Goal: Navigation & Orientation: Find specific page/section

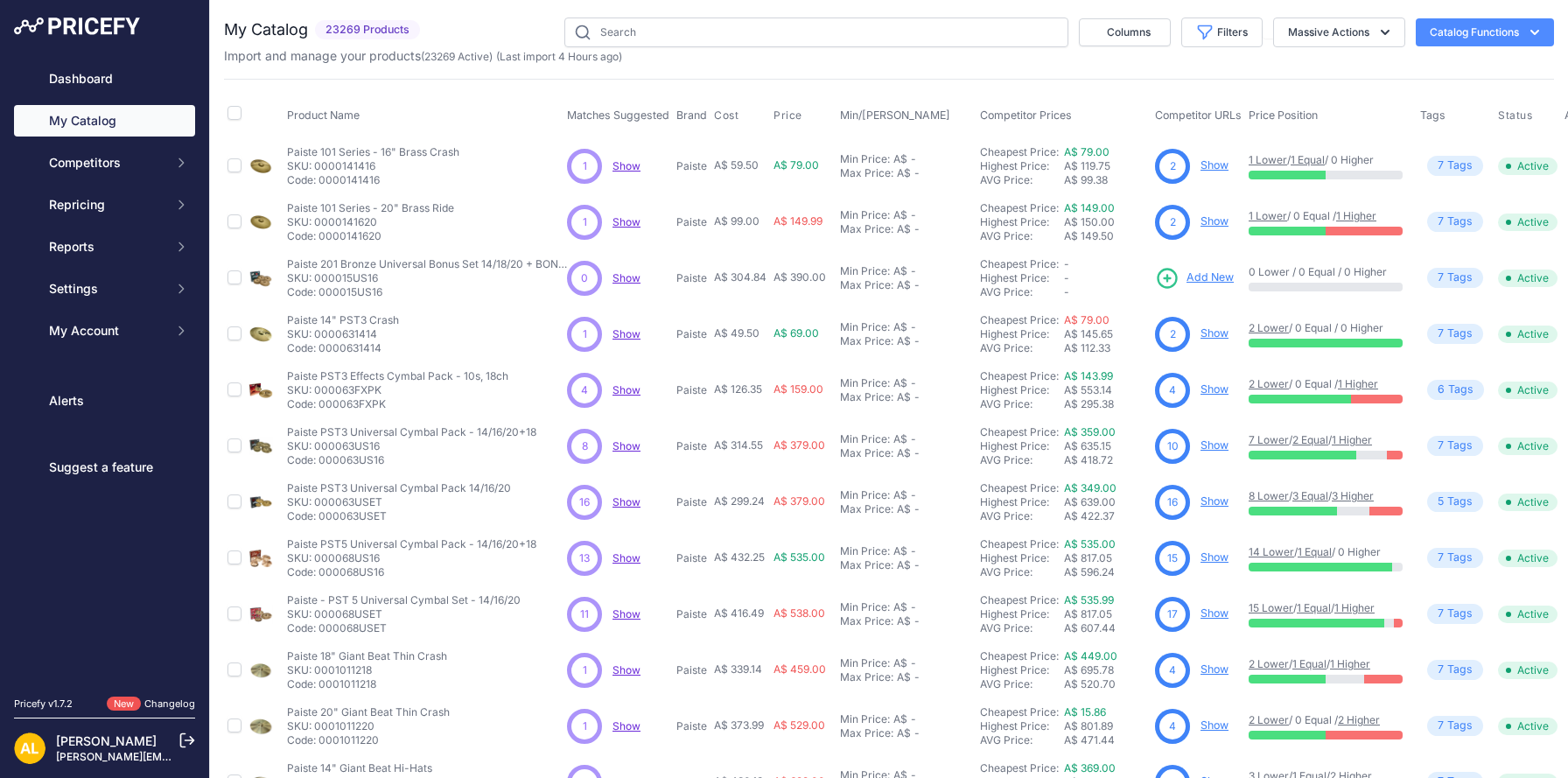
scroll to position [272, 0]
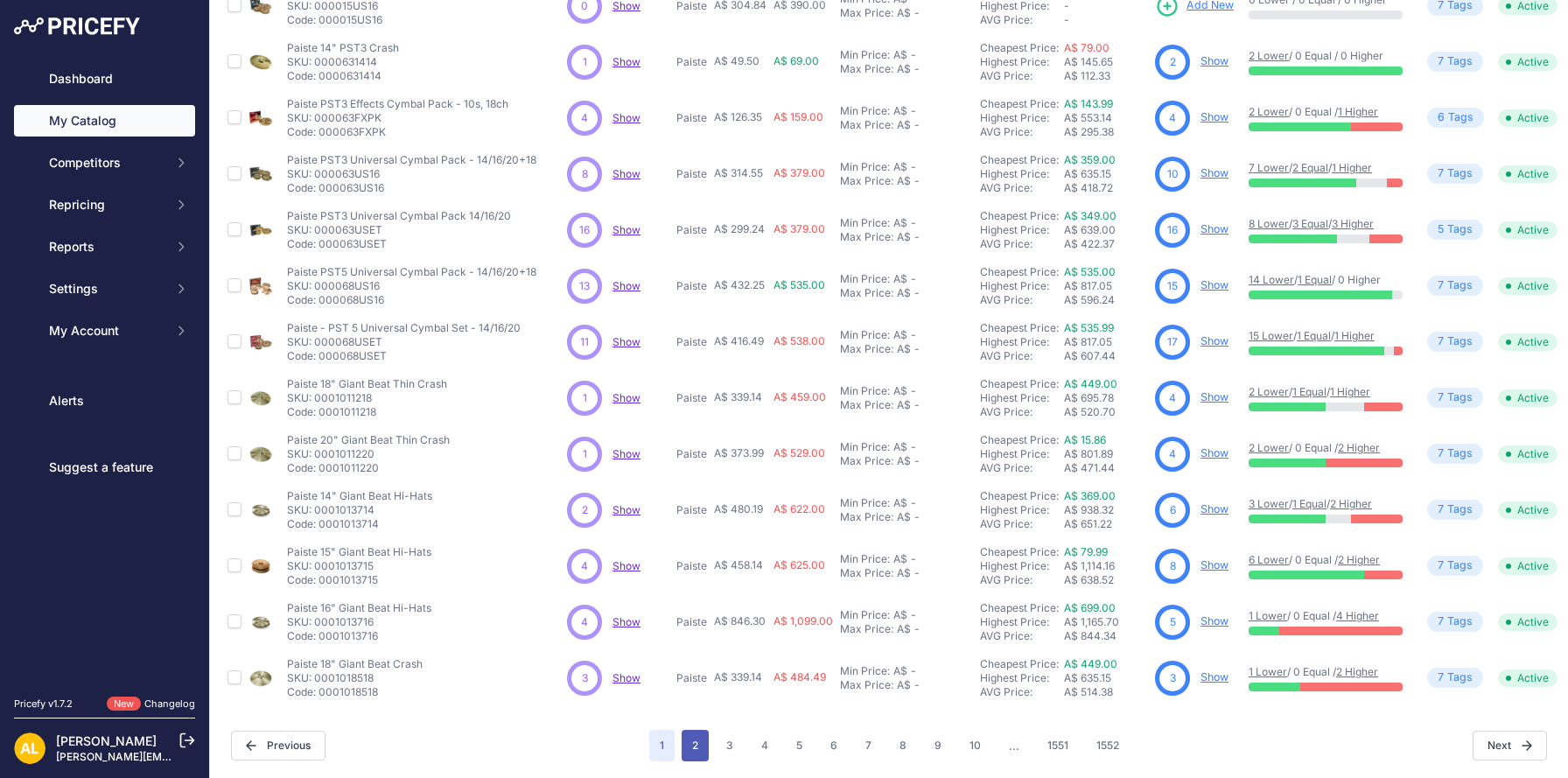
click at [690, 752] on button "2" at bounding box center [695, 745] width 27 height 32
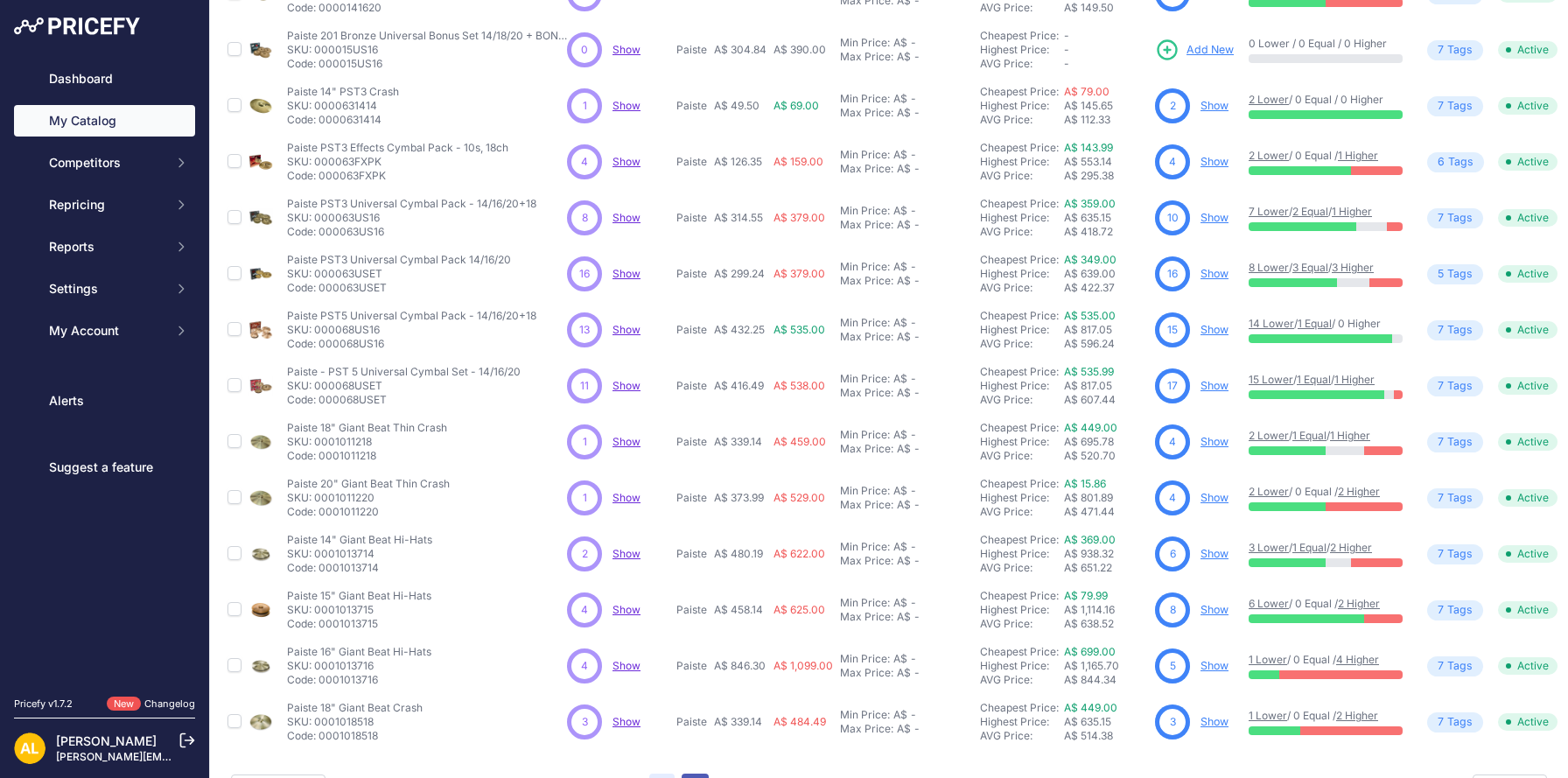
scroll to position [316, 0]
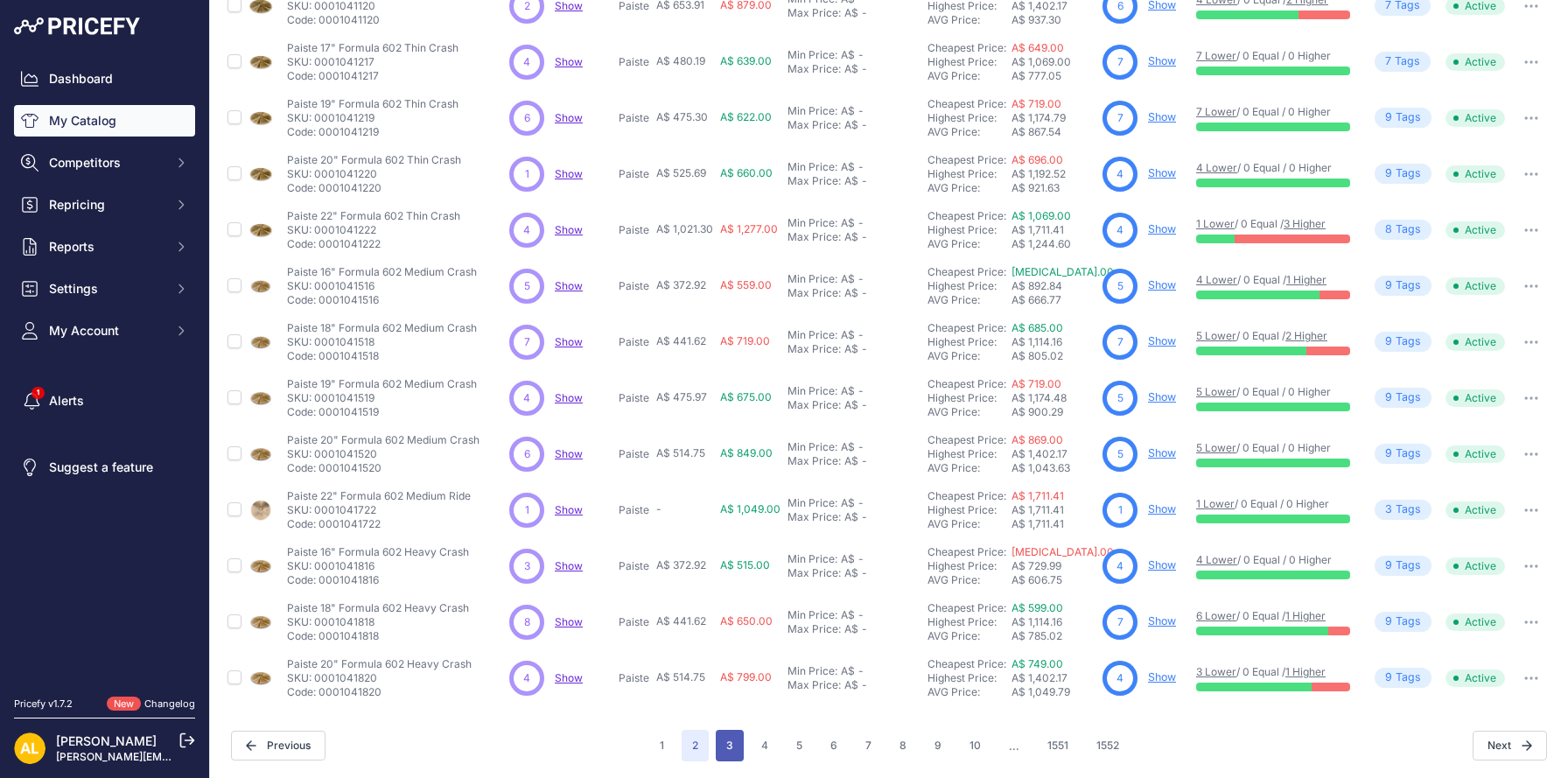
click at [730, 742] on button "3" at bounding box center [730, 745] width 28 height 32
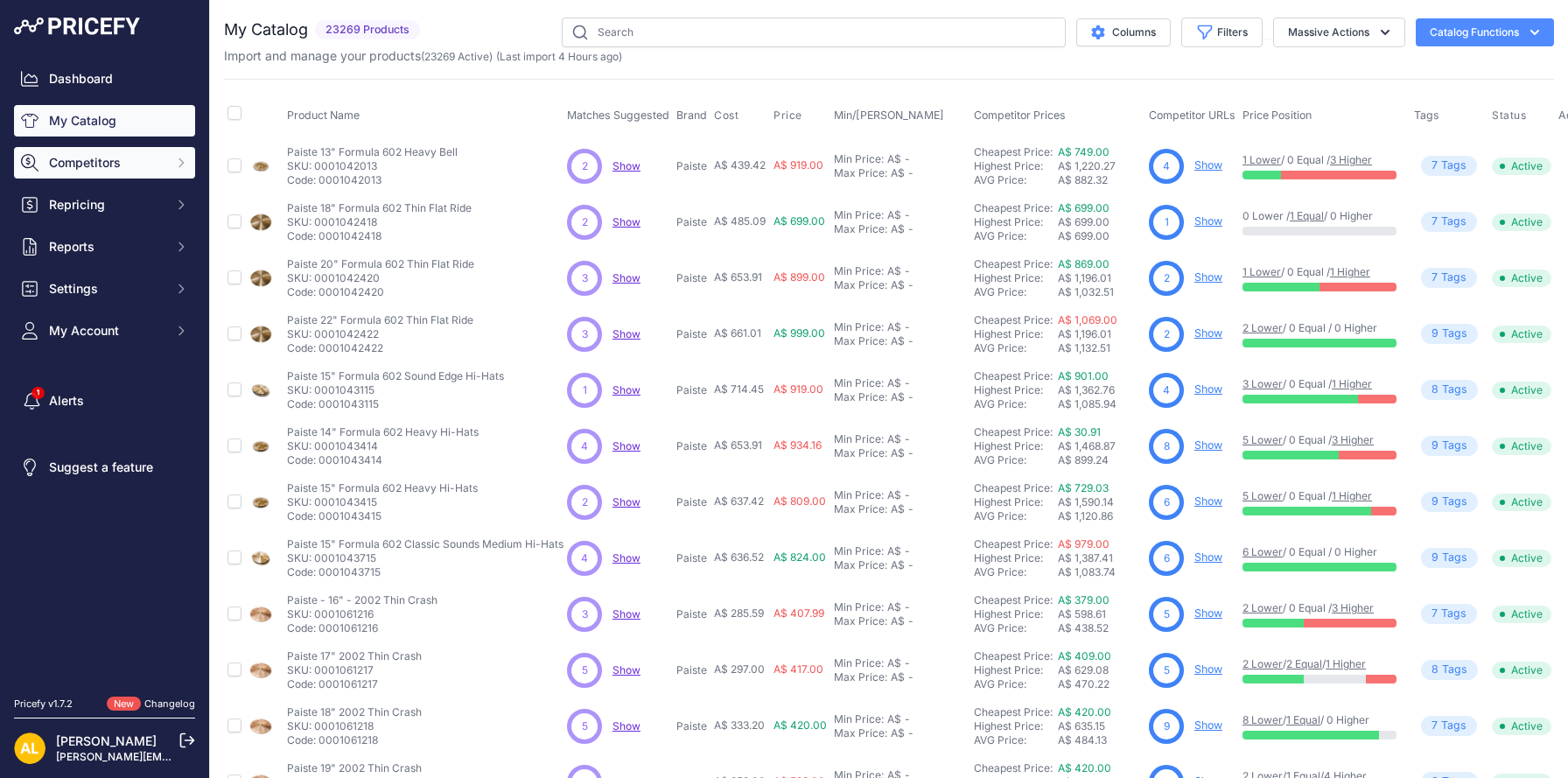
click at [138, 161] on span "Competitors" at bounding box center [106, 162] width 114 height 18
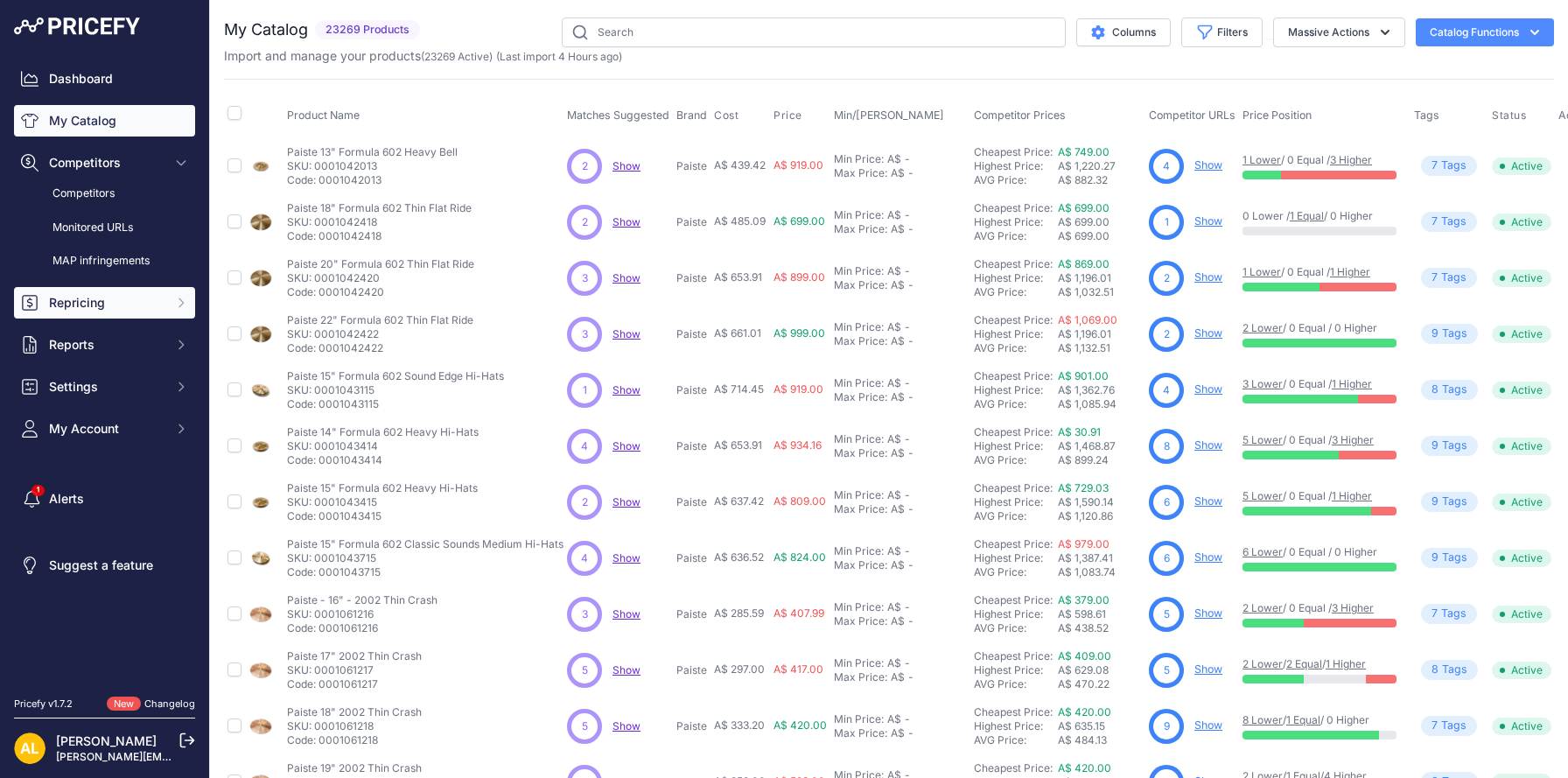
click at [95, 314] on button "Repricing" at bounding box center [104, 302] width 181 height 32
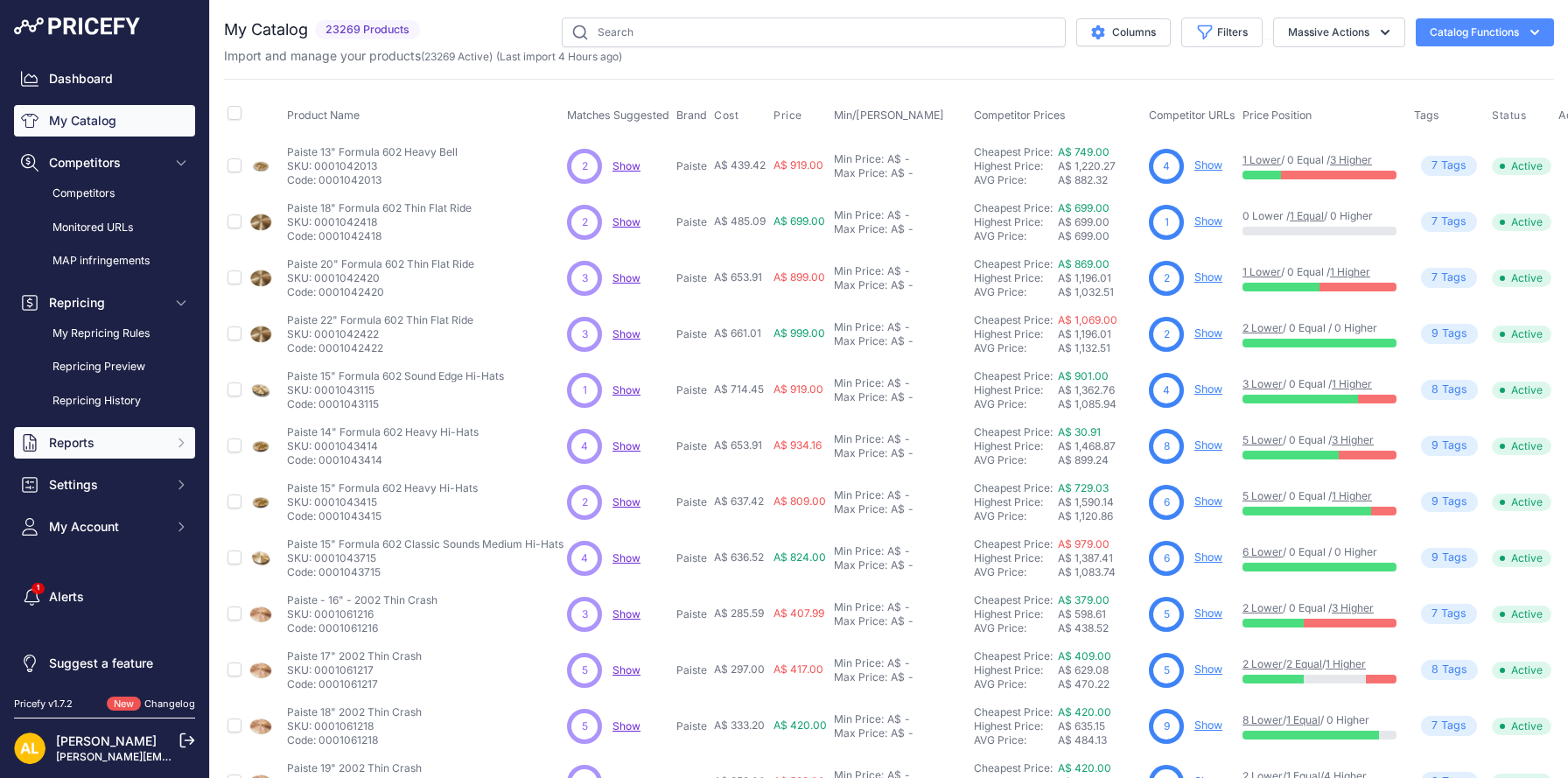
click at [82, 442] on span "Reports" at bounding box center [106, 442] width 114 height 18
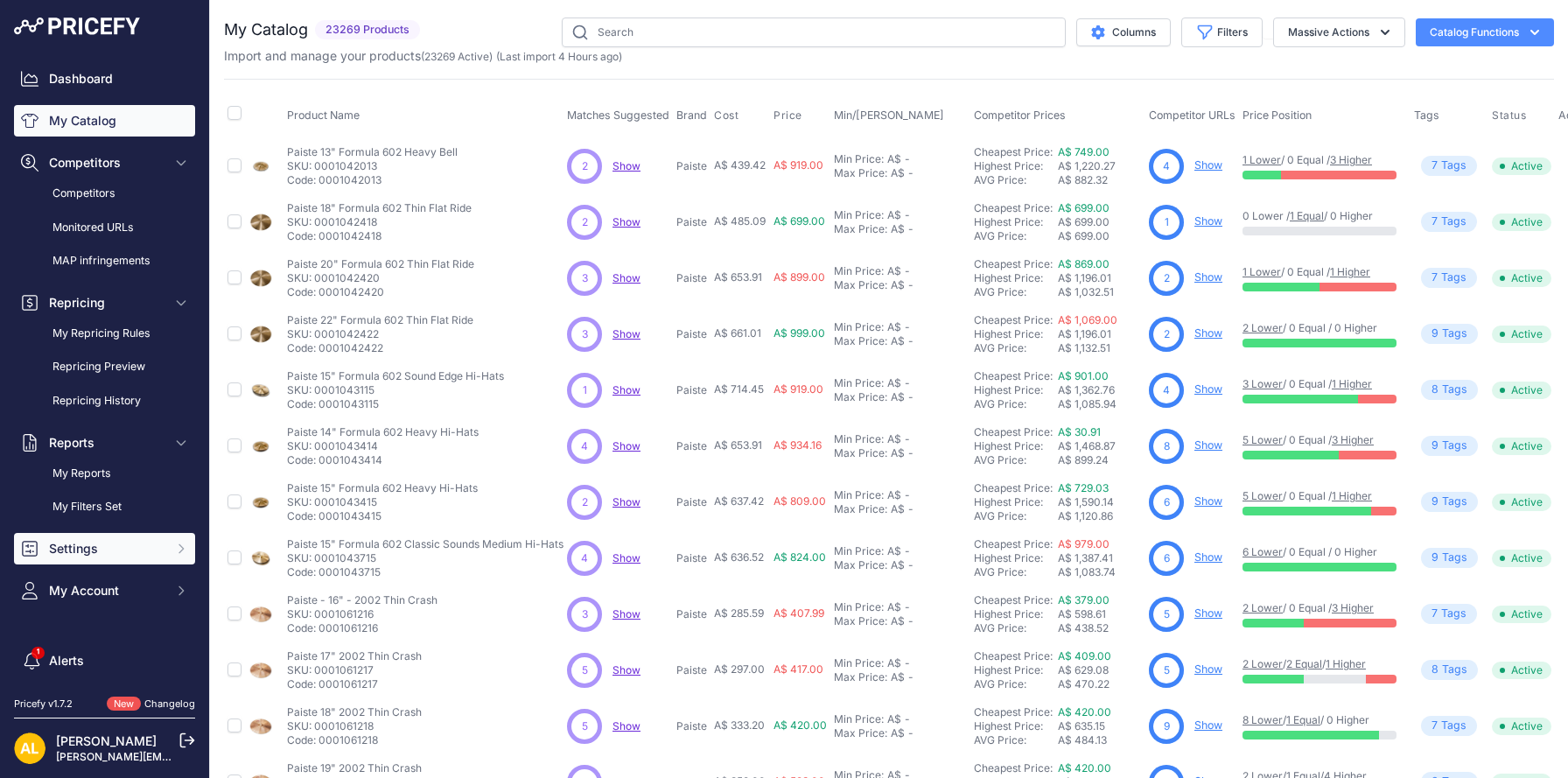
click at [73, 553] on span "Settings" at bounding box center [106, 548] width 114 height 18
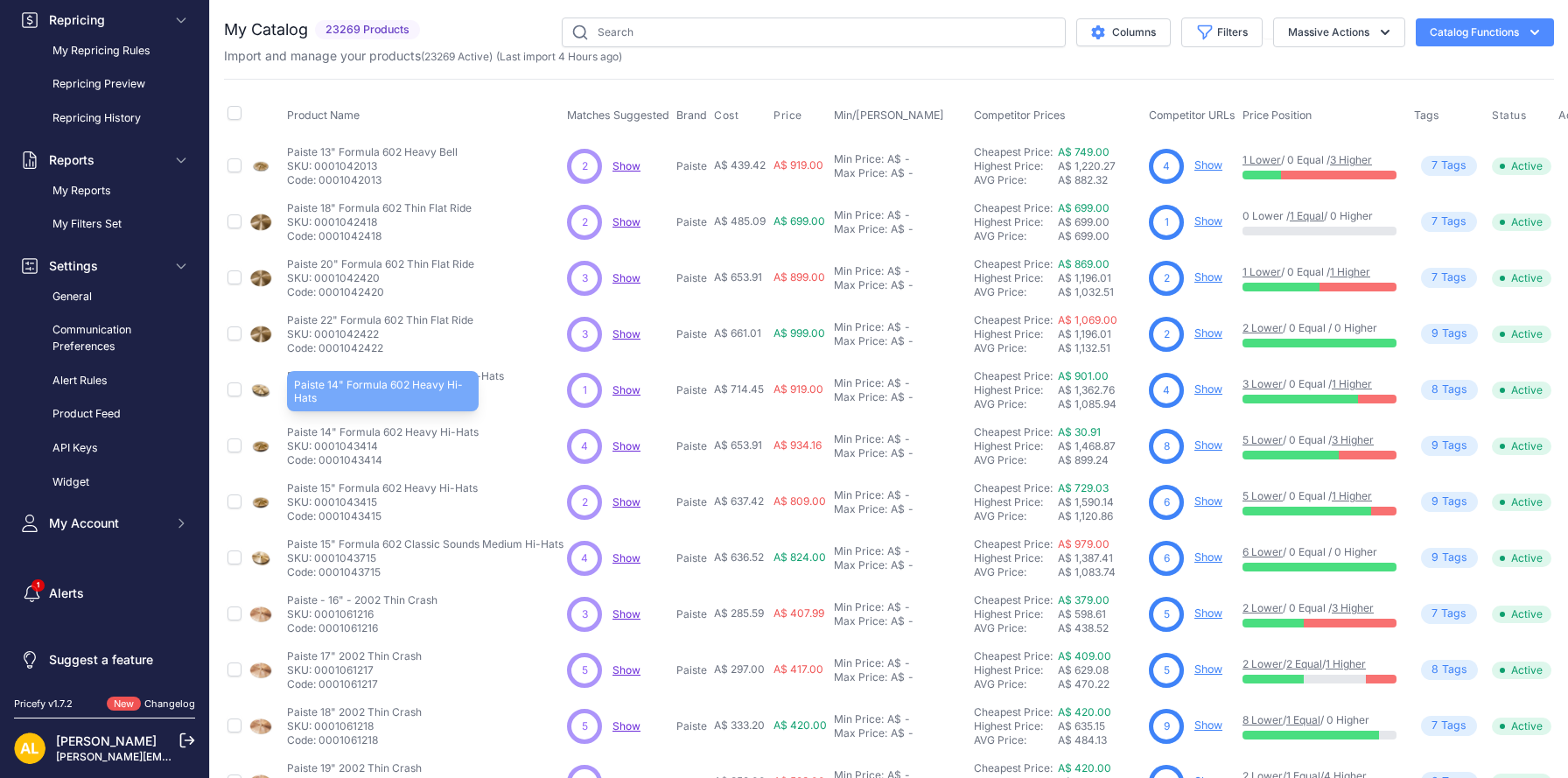
scroll to position [272, 0]
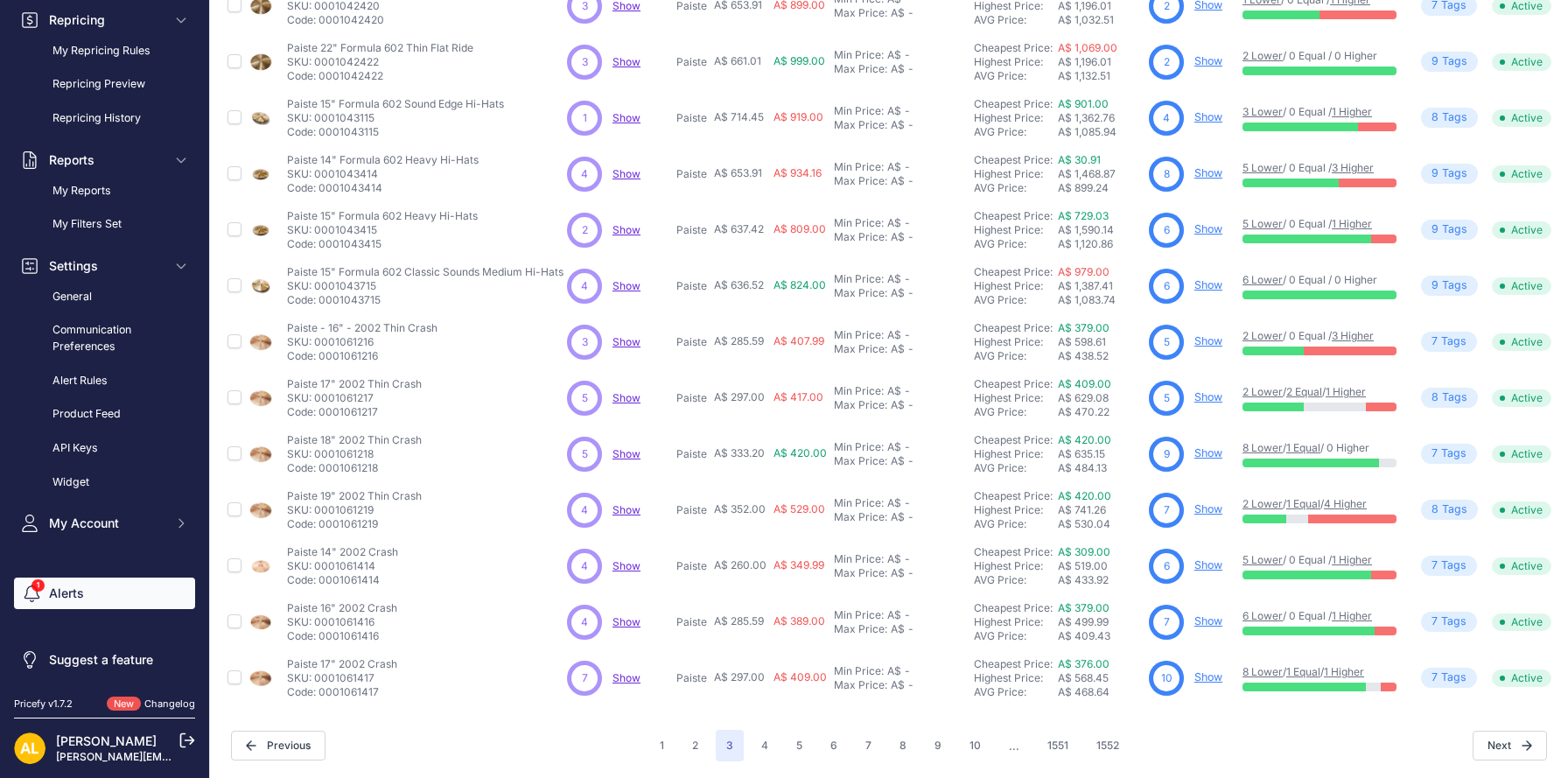
click at [57, 595] on link "Alerts" at bounding box center [104, 594] width 181 height 32
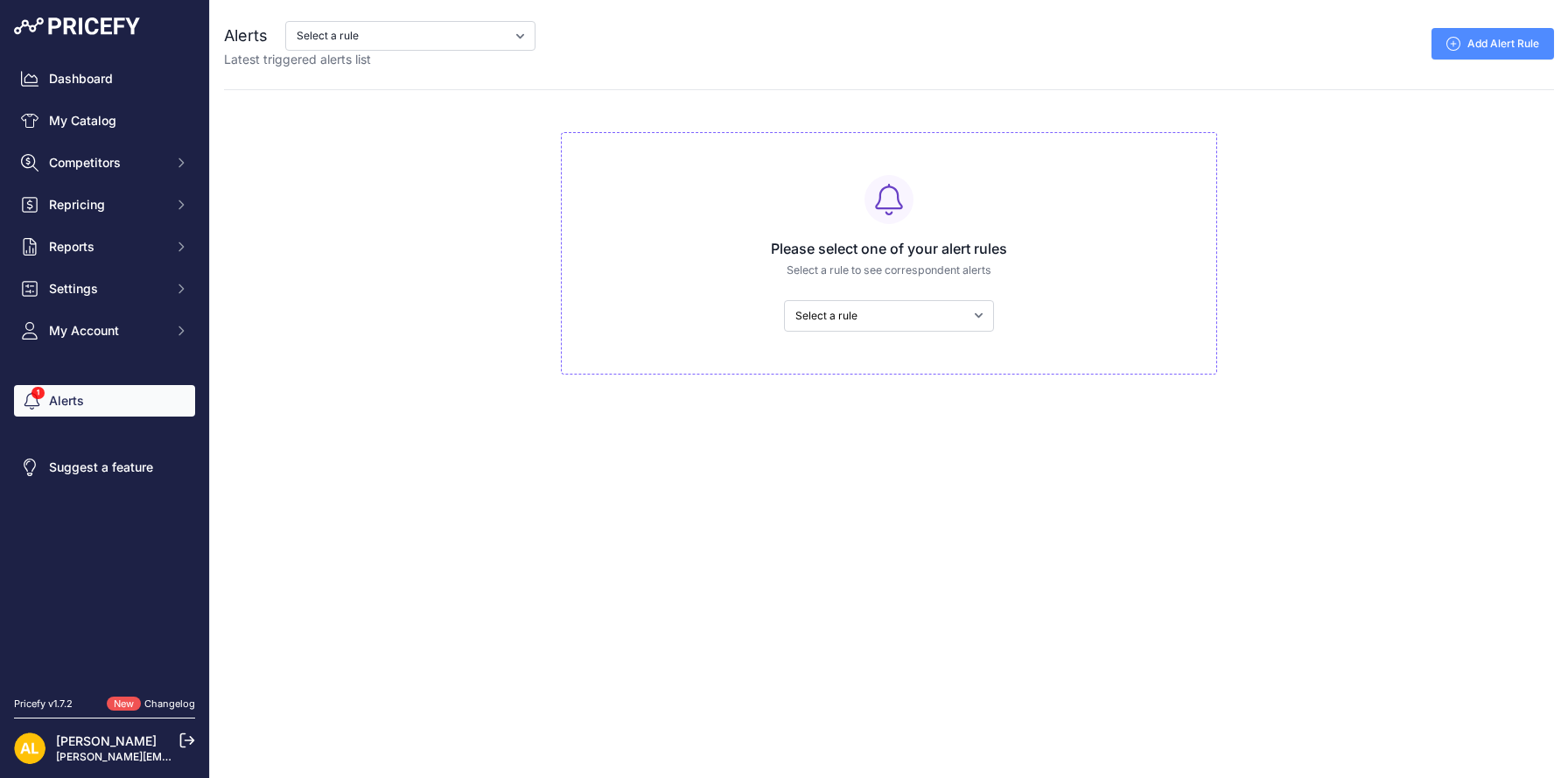
click at [122, 703] on span "New" at bounding box center [124, 704] width 34 height 15
click at [169, 702] on link "Changelog" at bounding box center [170, 703] width 51 height 12
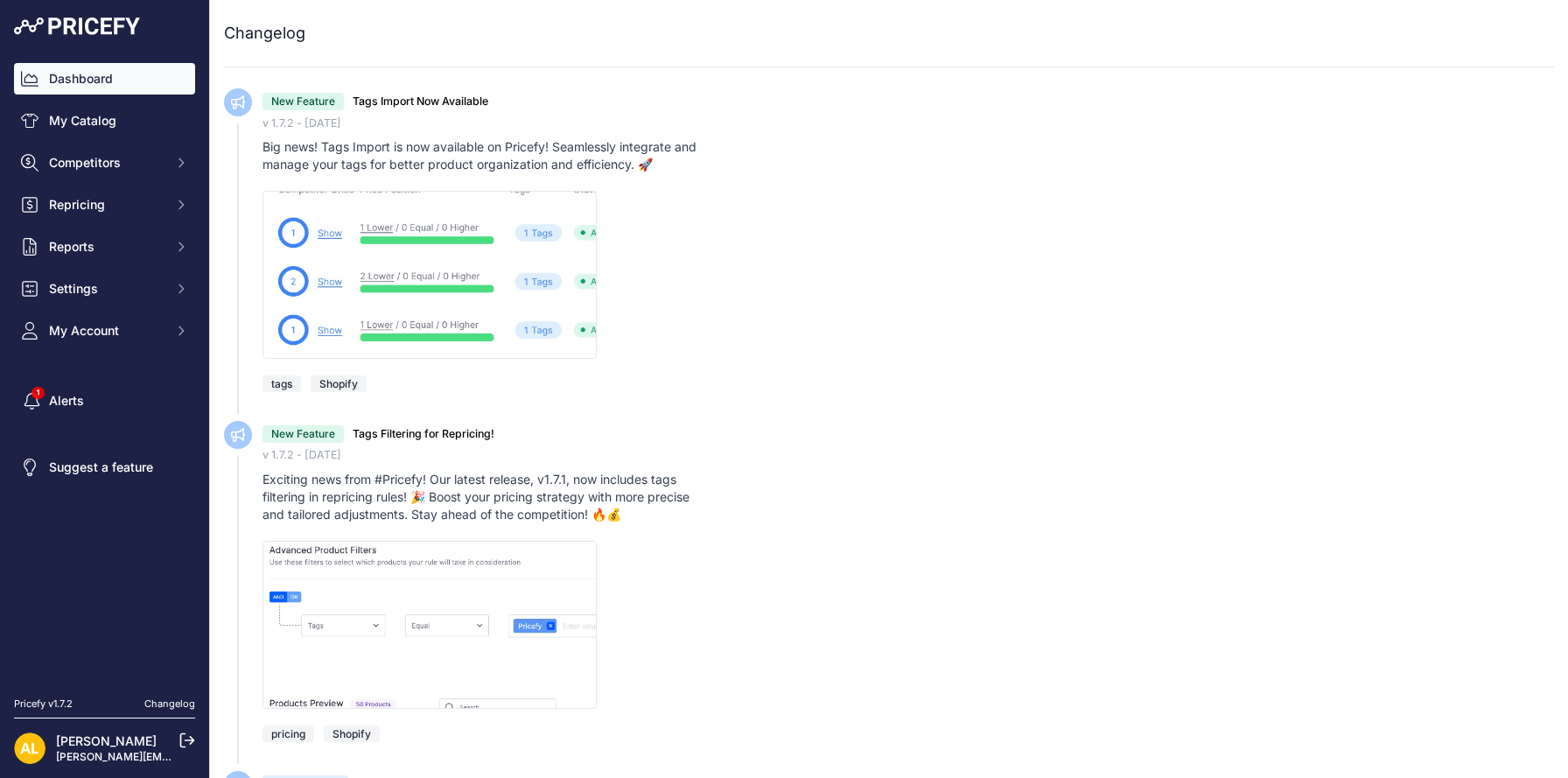
click at [134, 83] on link "Dashboard" at bounding box center [104, 79] width 181 height 32
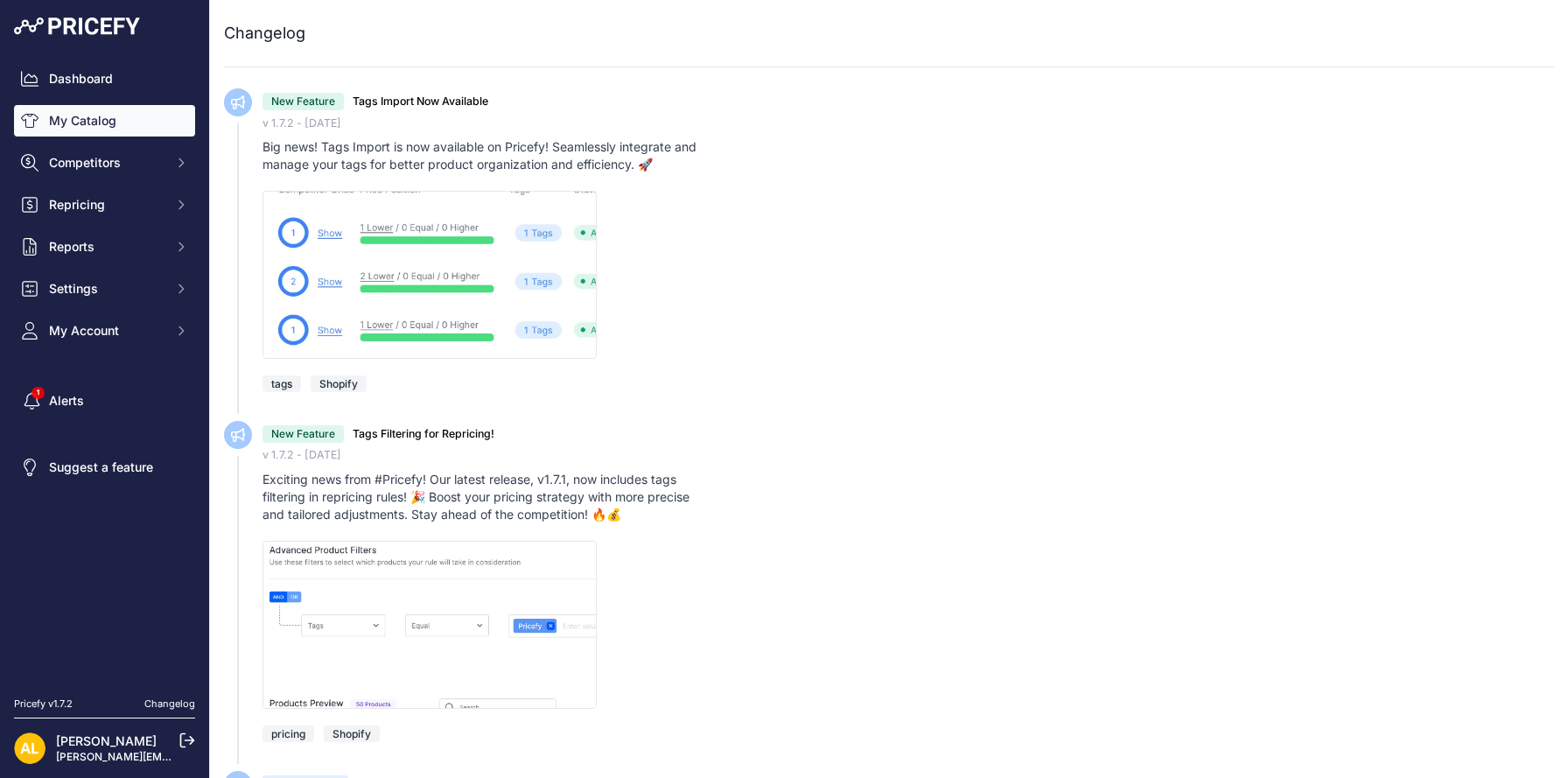
click at [107, 126] on link "My Catalog" at bounding box center [104, 121] width 181 height 32
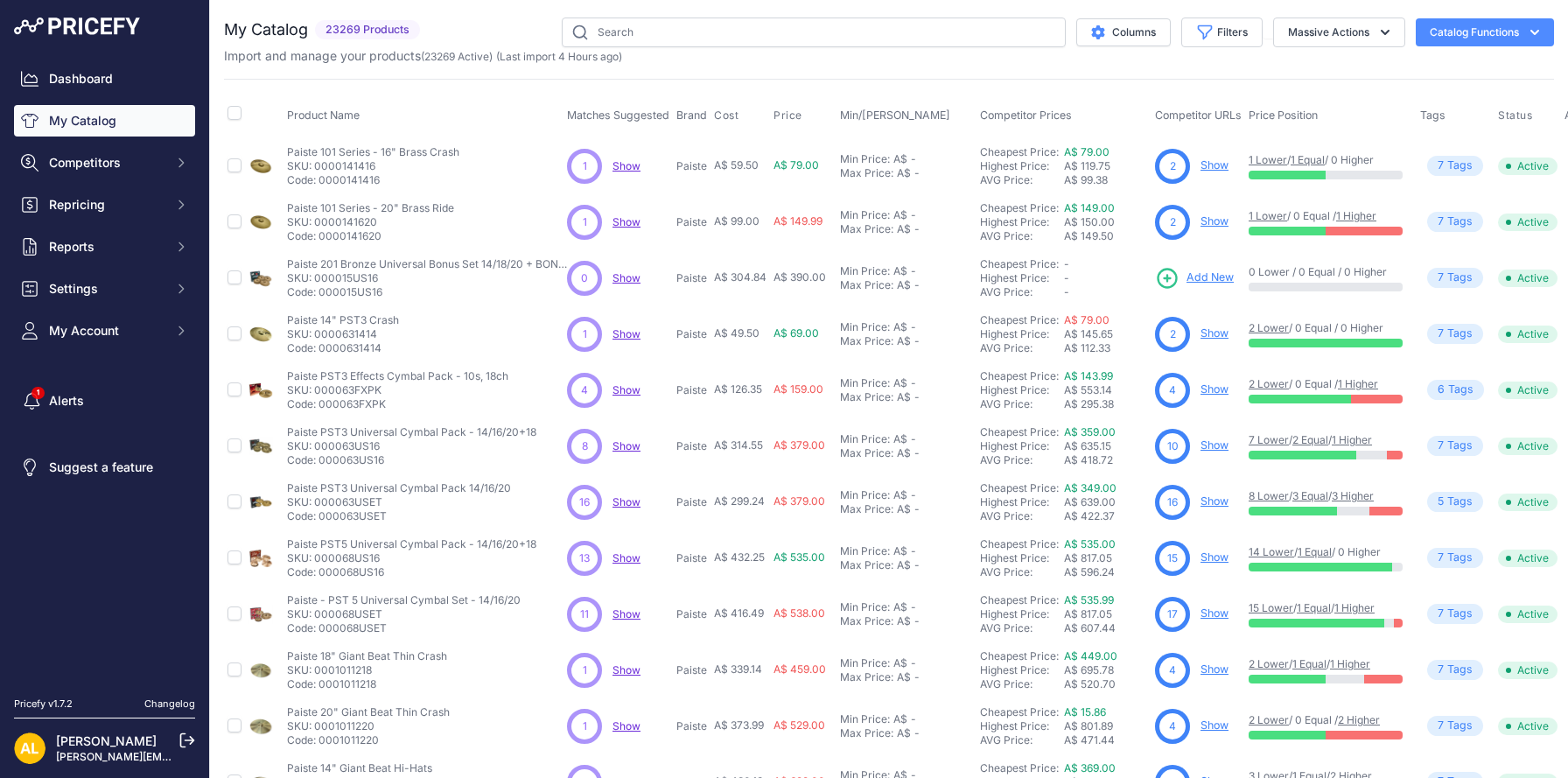
scroll to position [272, 0]
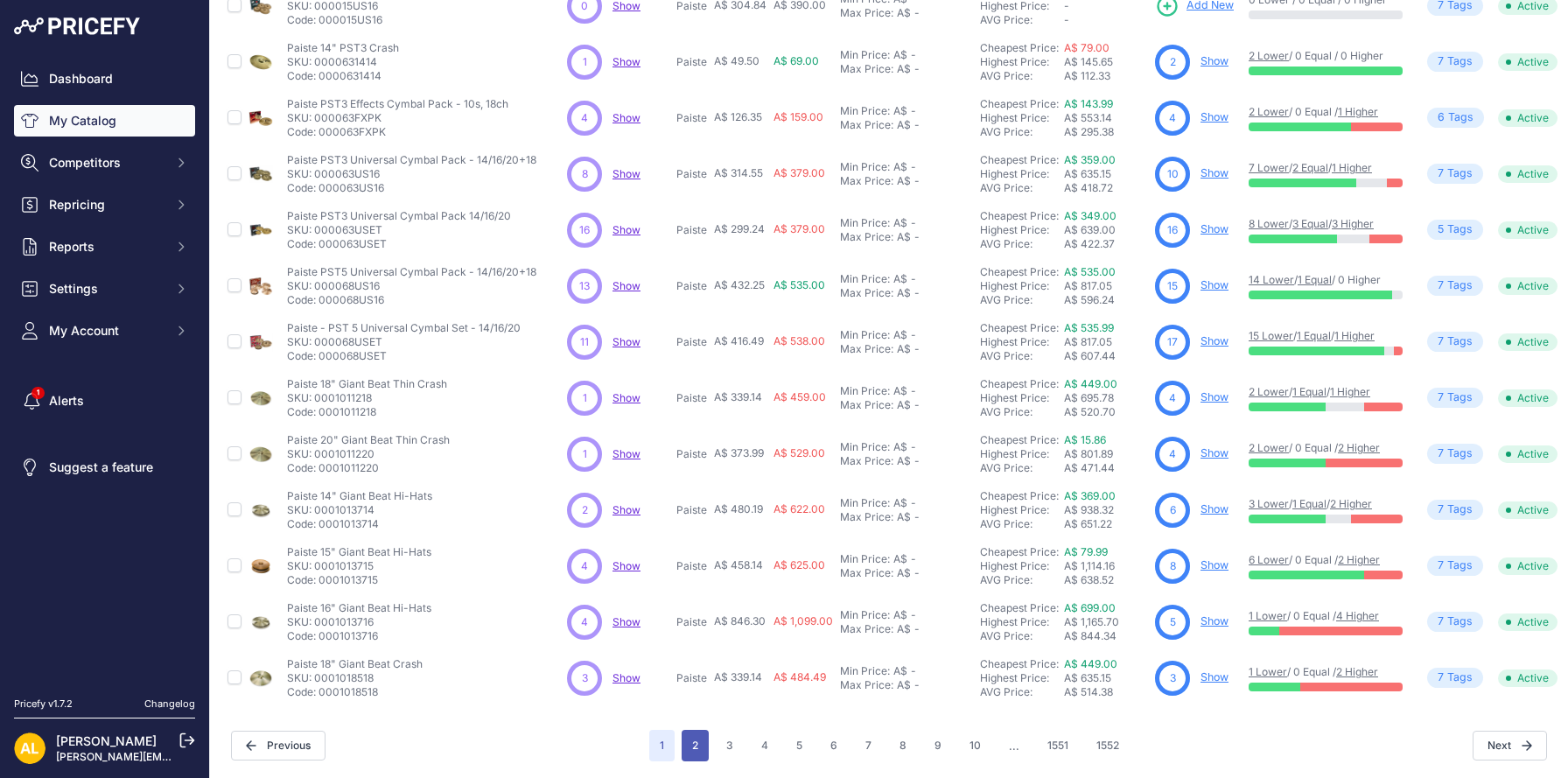
click at [700, 747] on button "2" at bounding box center [695, 745] width 27 height 32
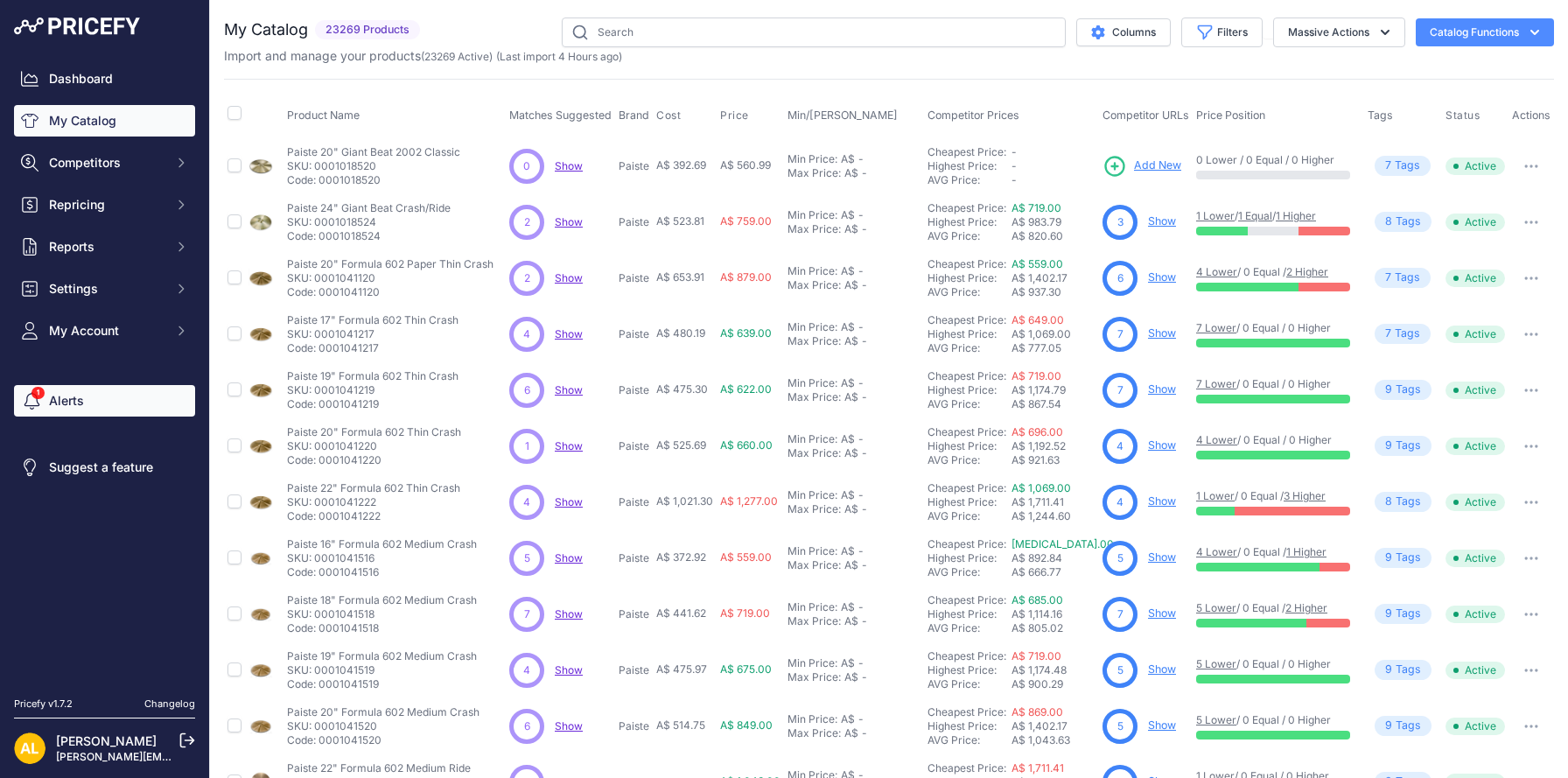
click at [27, 399] on icon "Sidebar" at bounding box center [31, 401] width 22 height 18
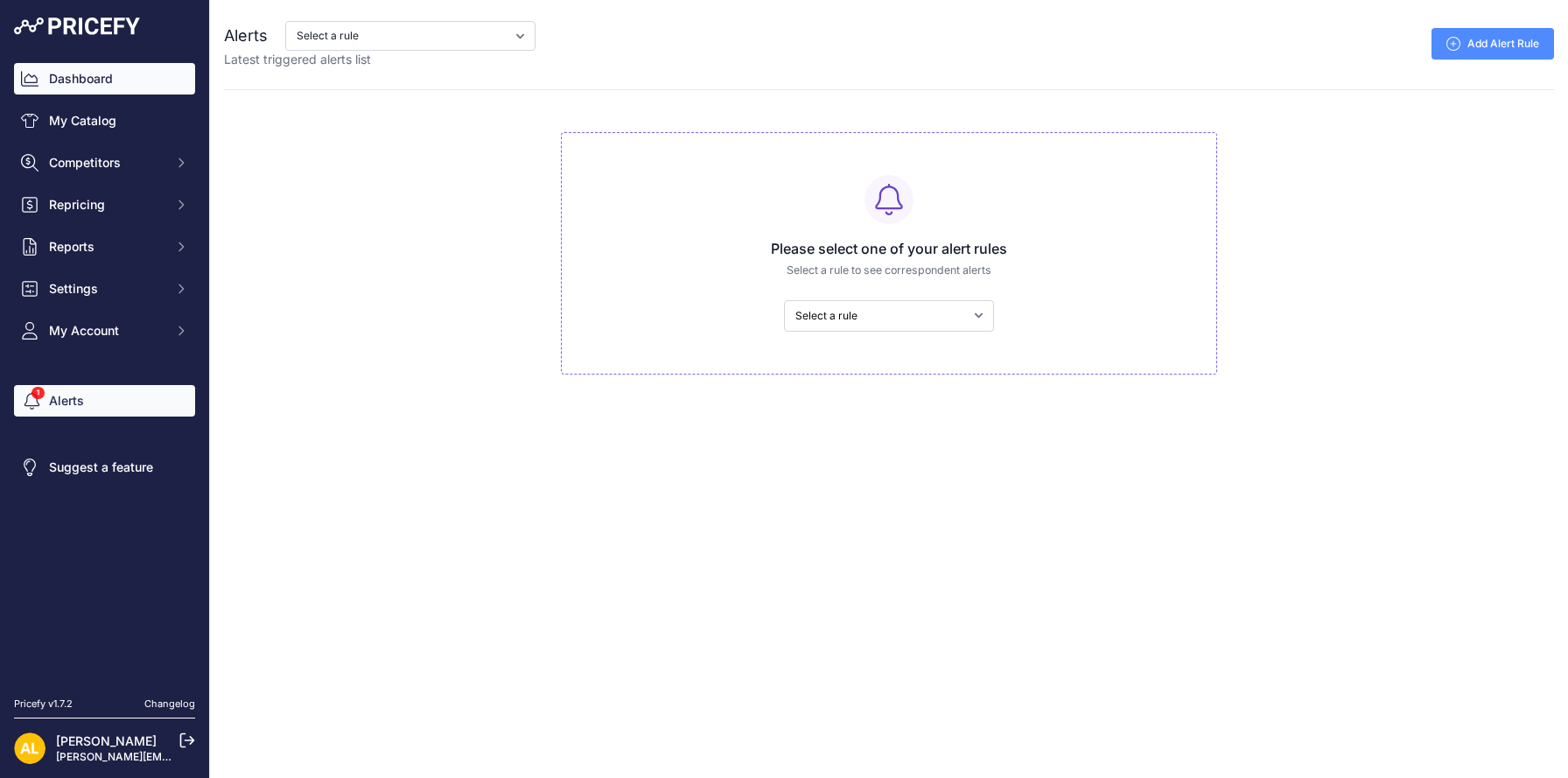
click at [100, 70] on link "Dashboard" at bounding box center [104, 79] width 181 height 32
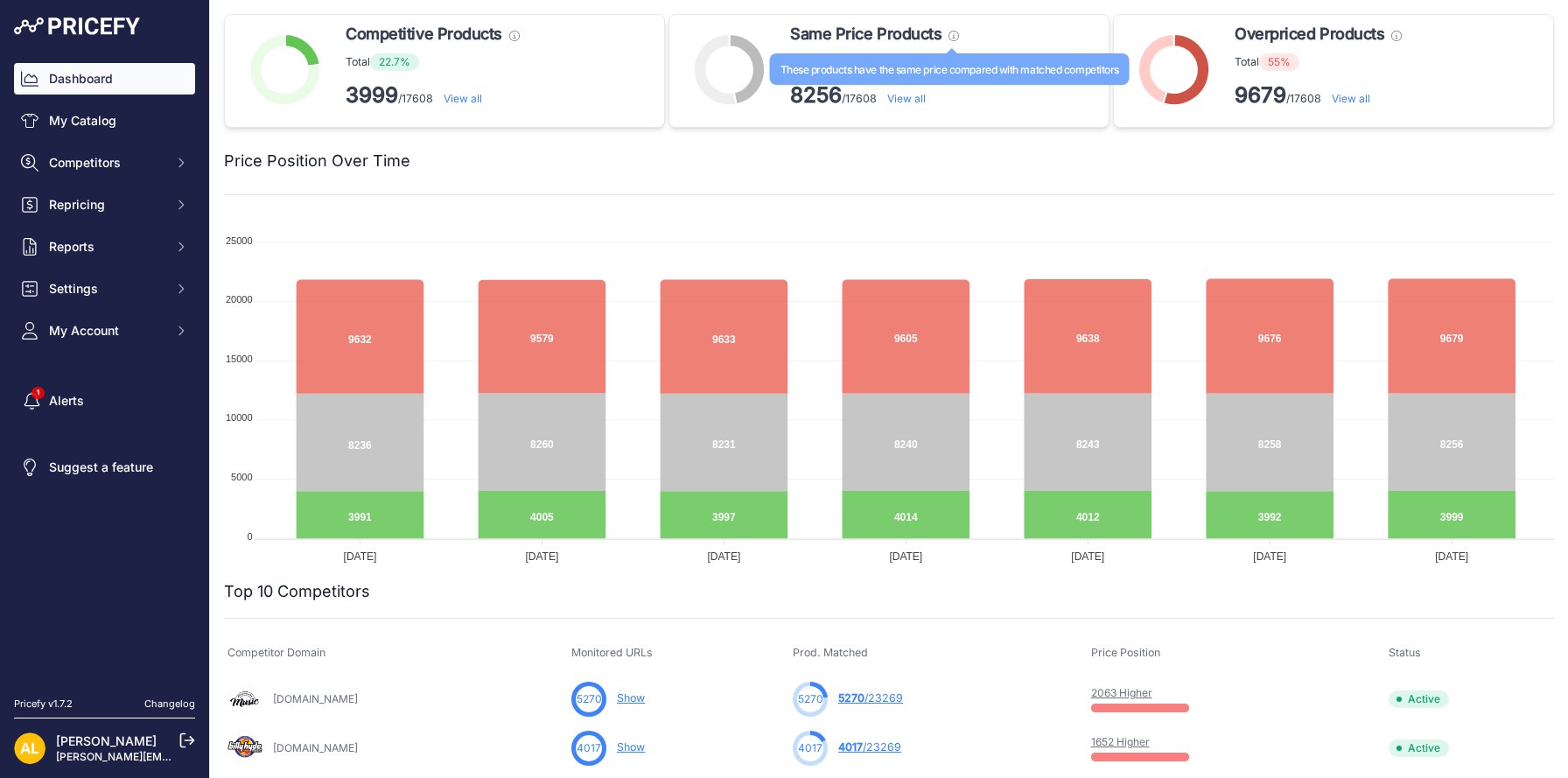
click at [954, 35] on icon at bounding box center [954, 36] width 10 height 10
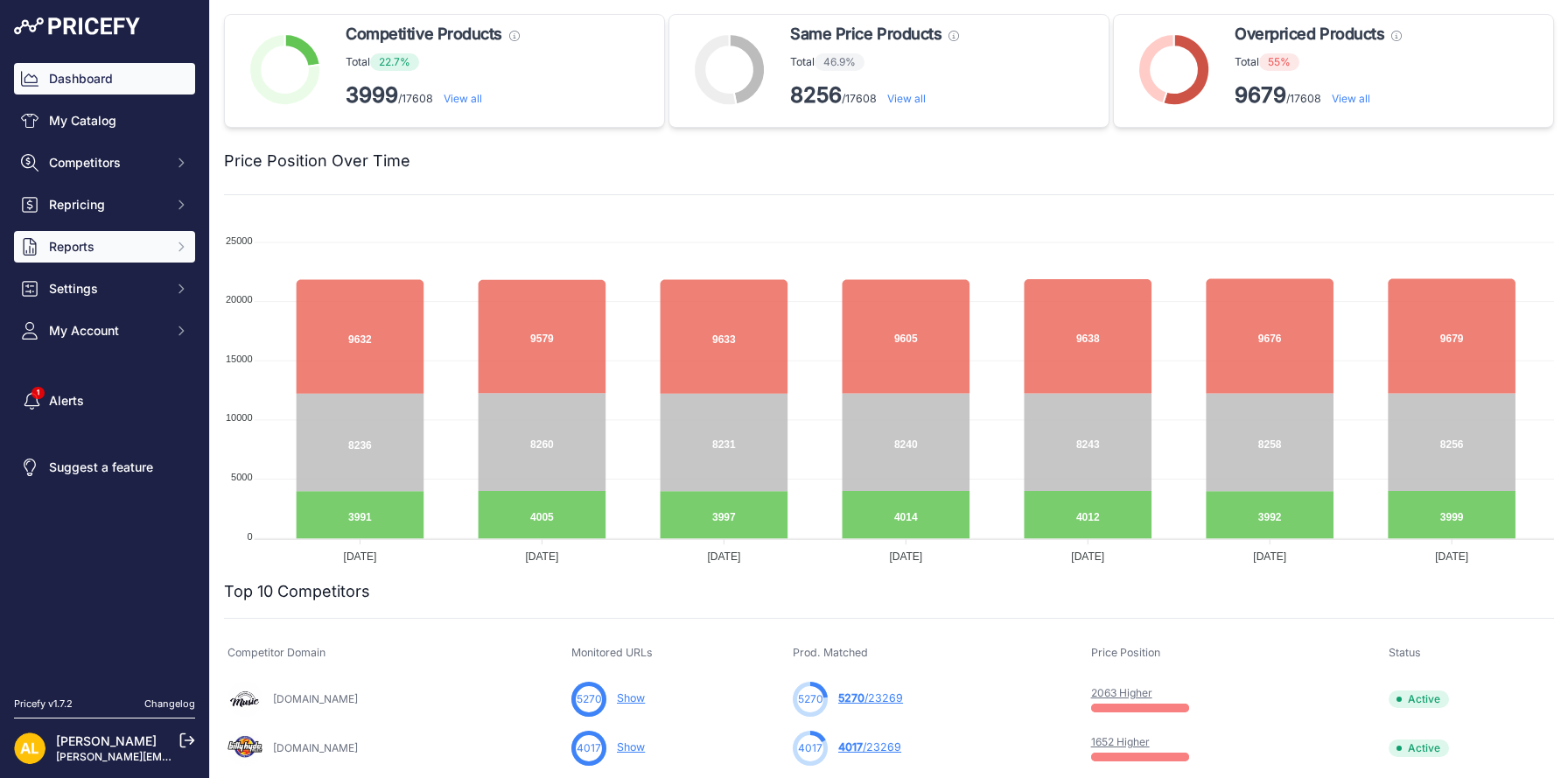
click at [81, 234] on button "Reports" at bounding box center [104, 247] width 181 height 32
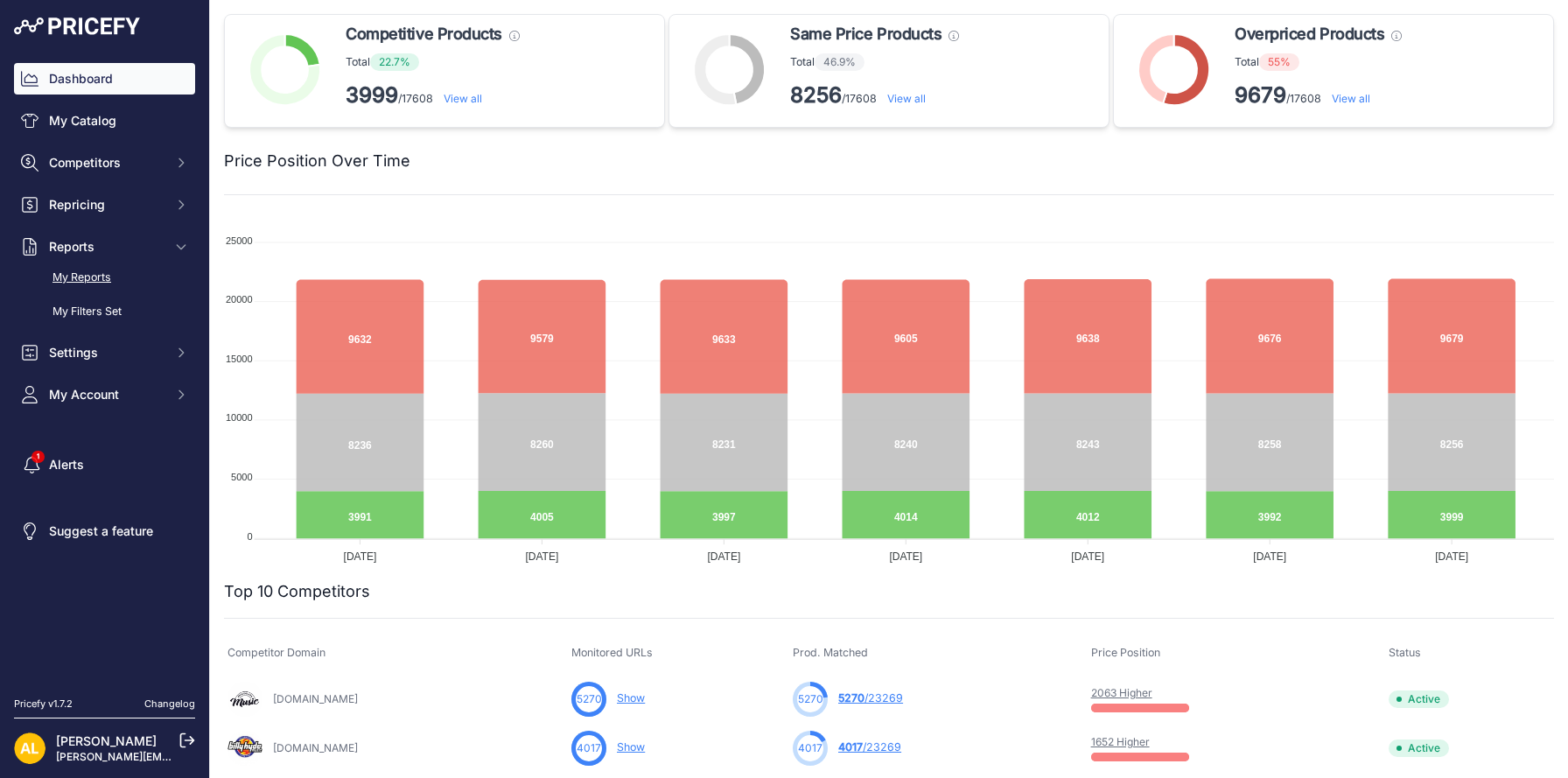
click at [81, 273] on link "My Reports" at bounding box center [104, 277] width 181 height 31
